Goal: Ask a question

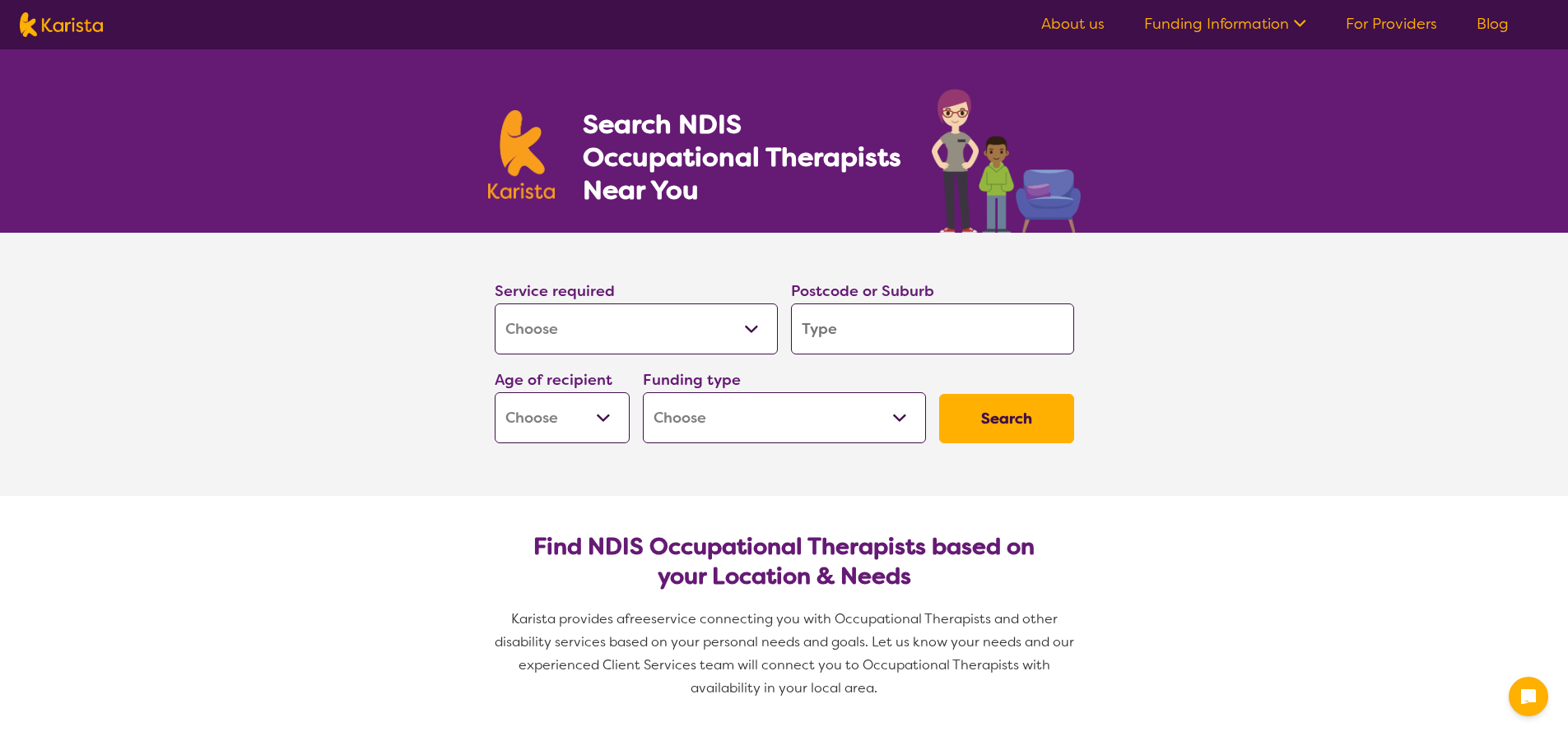
select select "[MEDICAL_DATA]"
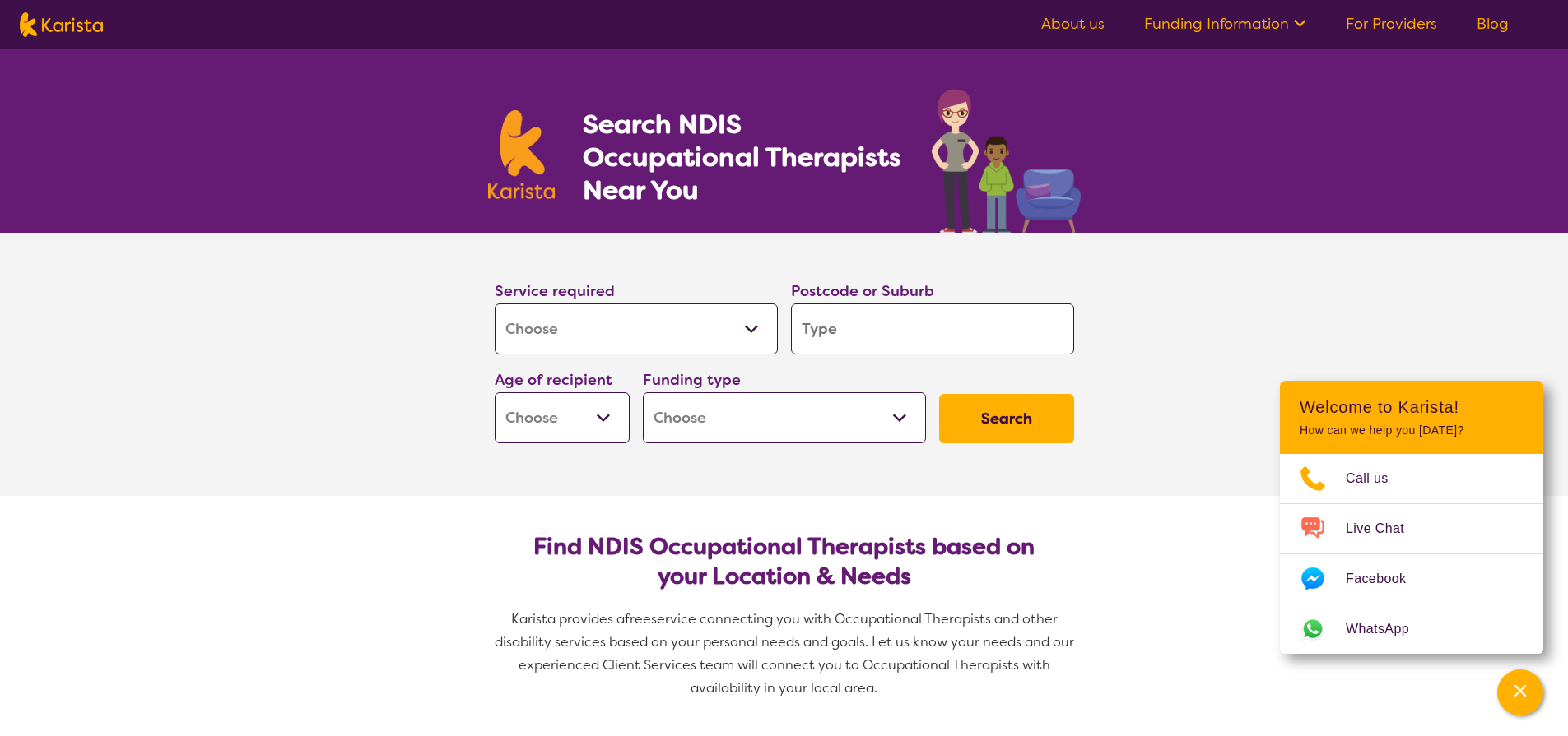
select select "AG"
click at [824, 319] on input "search" at bounding box center [933, 328] width 283 height 51
type input "4"
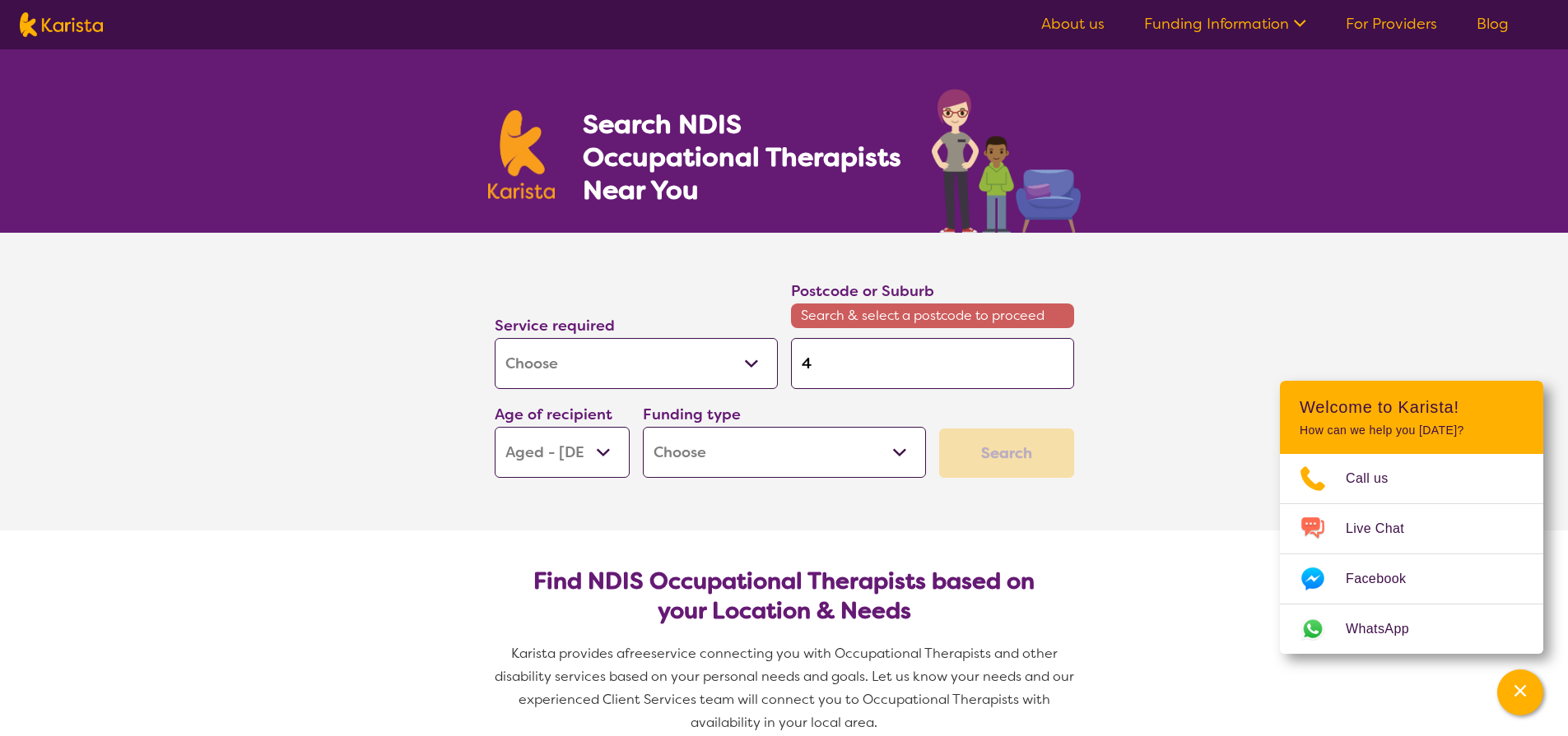
type input "40"
type input "400"
type input "4006"
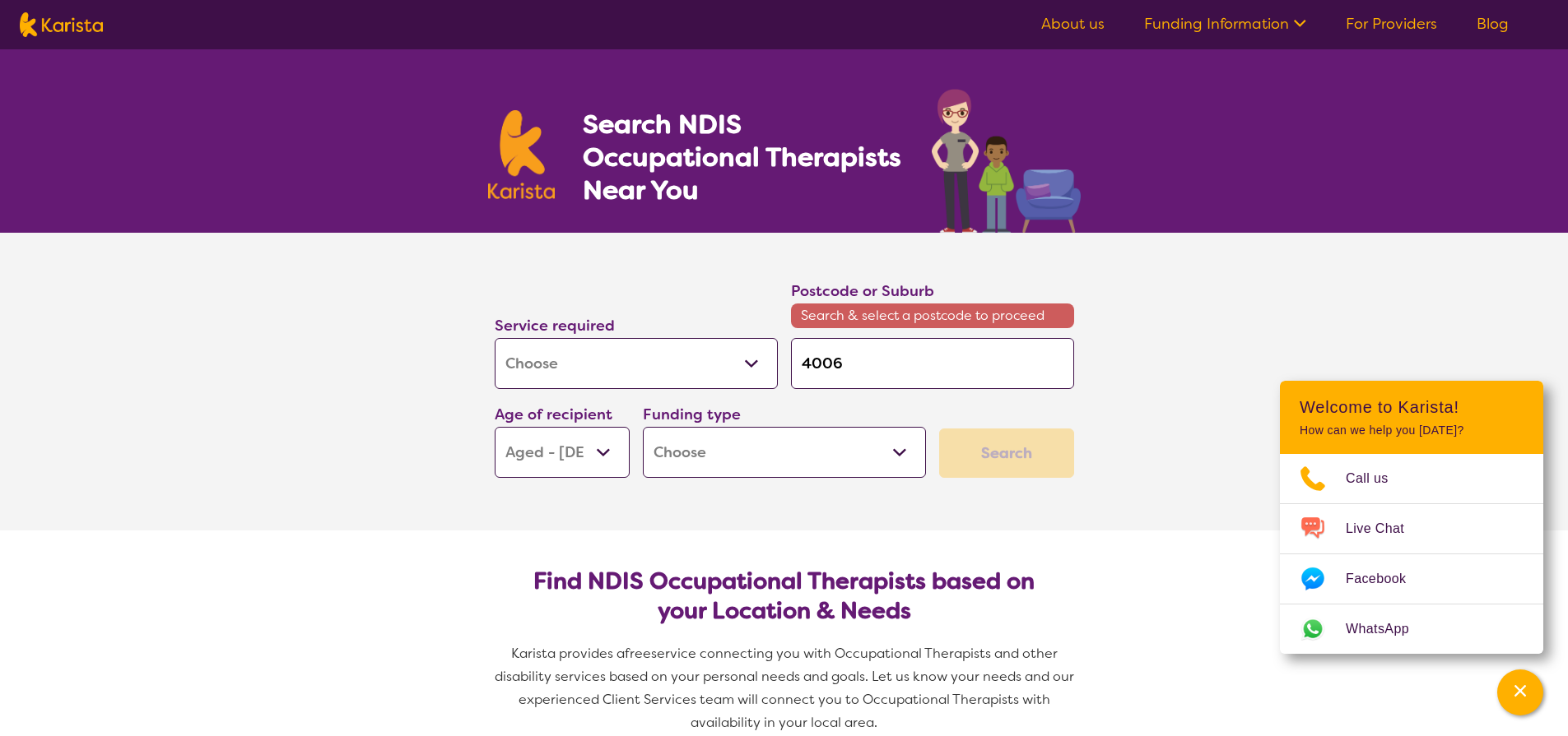
type input "4006"
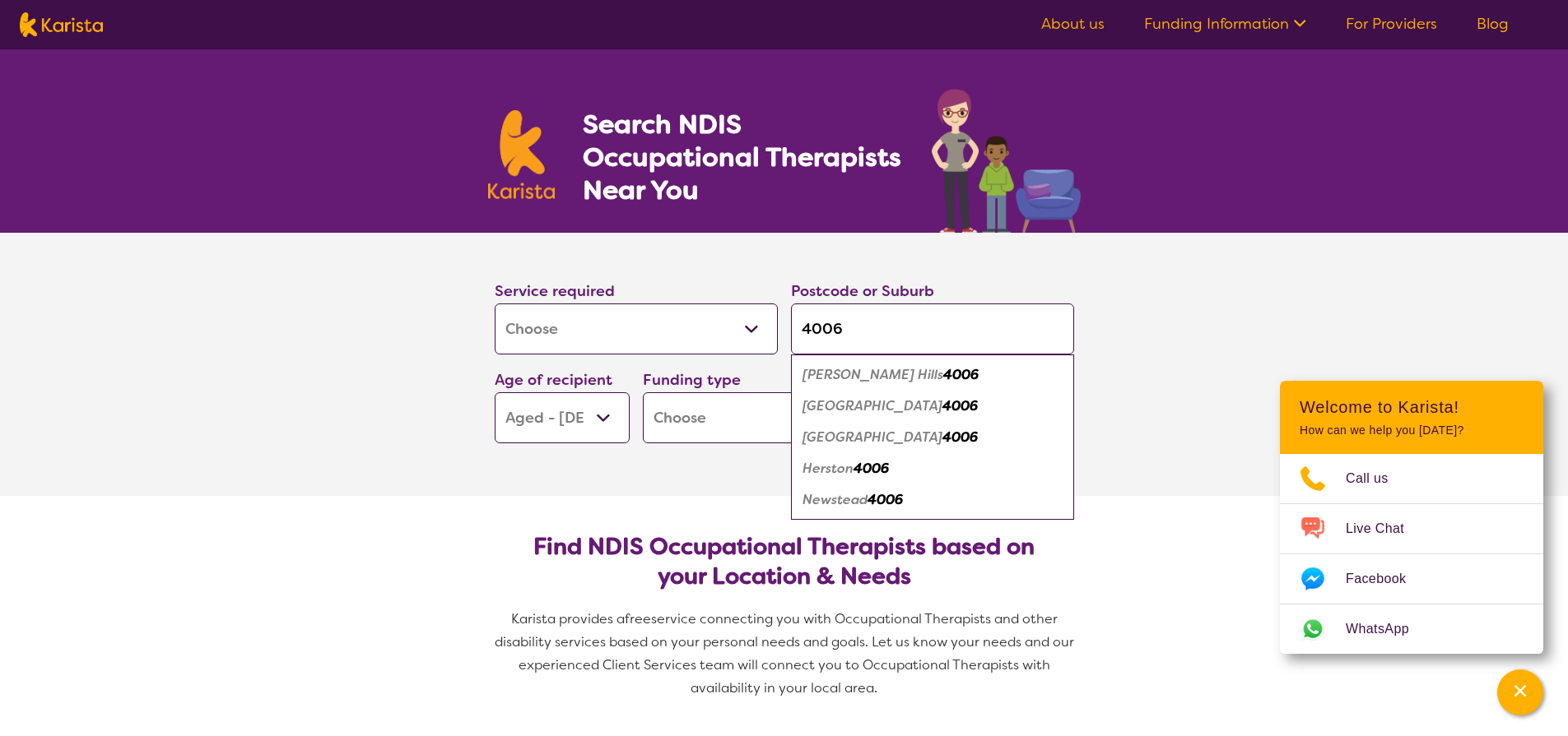
type input "4006"
click at [1006, 419] on button "Search" at bounding box center [1006, 419] width 135 height 50
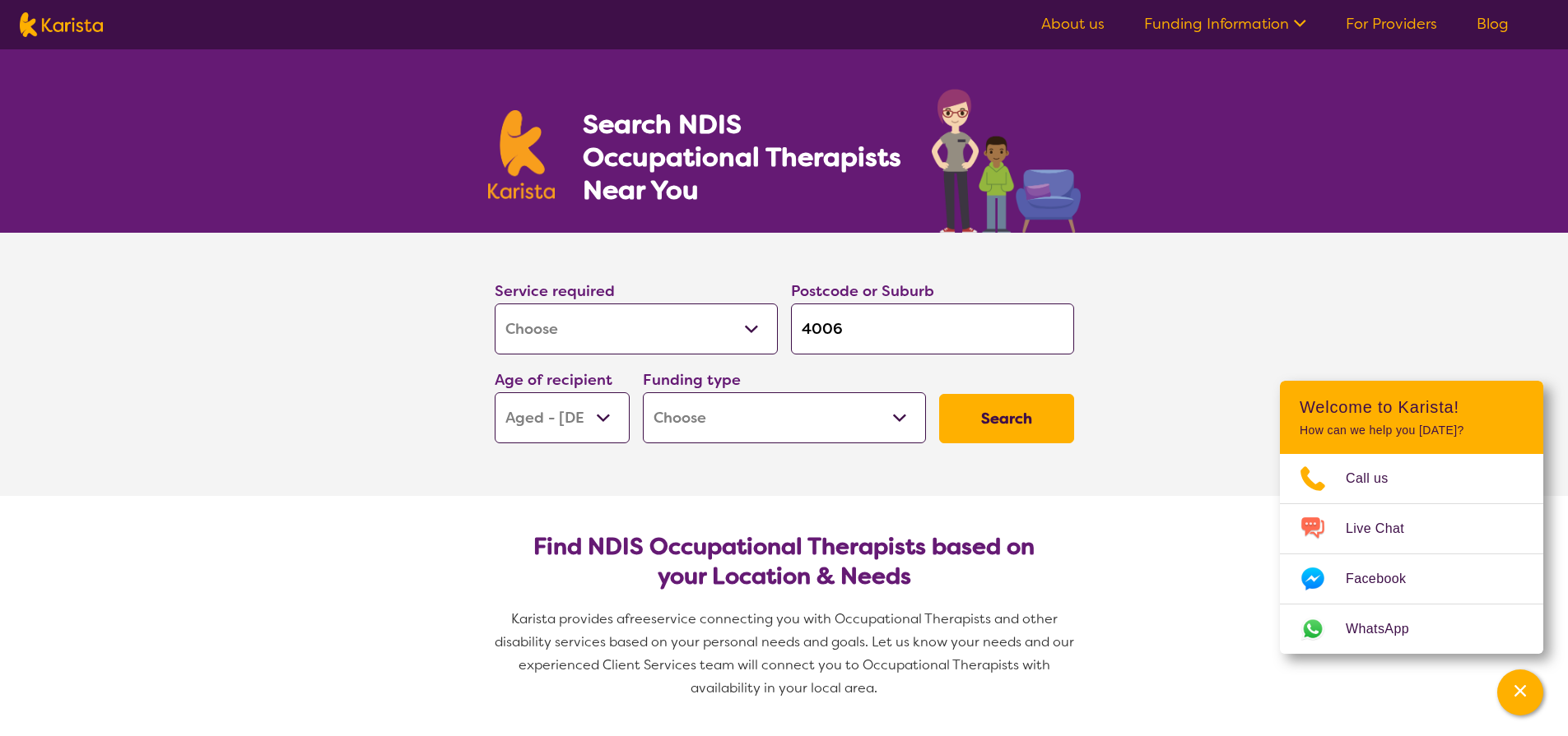
click at [967, 434] on button "Search" at bounding box center [1006, 419] width 135 height 50
select select "i-don-t-know"
click at [1359, 484] on span "Call us" at bounding box center [1377, 479] width 63 height 24
